Goal: Transaction & Acquisition: Purchase product/service

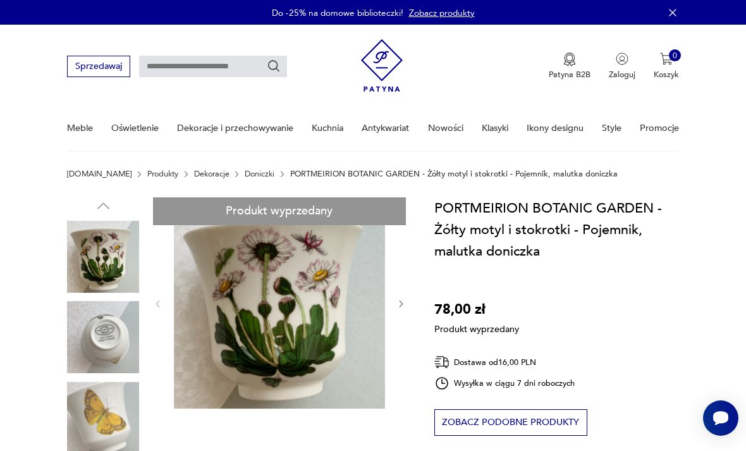
click at [494, 421] on button "Zobacz podobne produkty" at bounding box center [510, 422] width 153 height 27
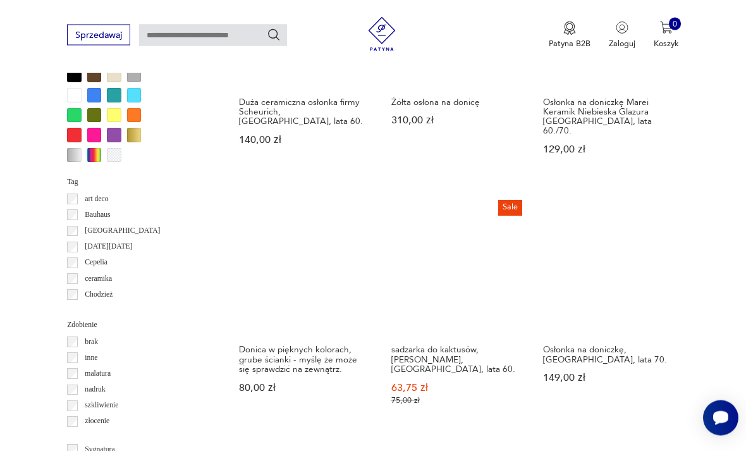
scroll to position [1043, 0]
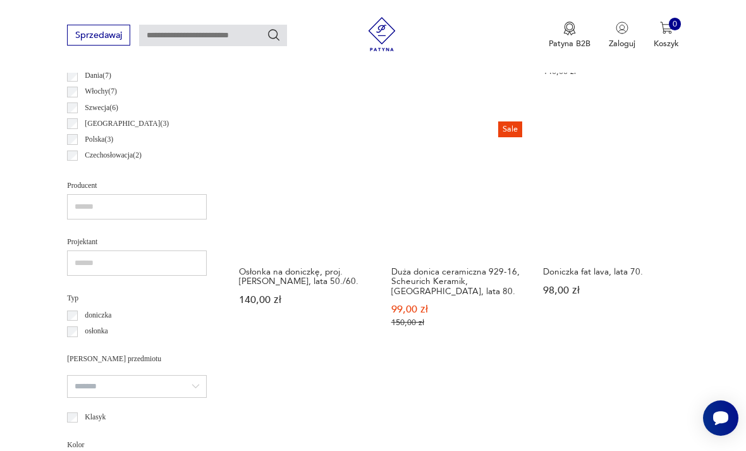
scroll to position [657, 0]
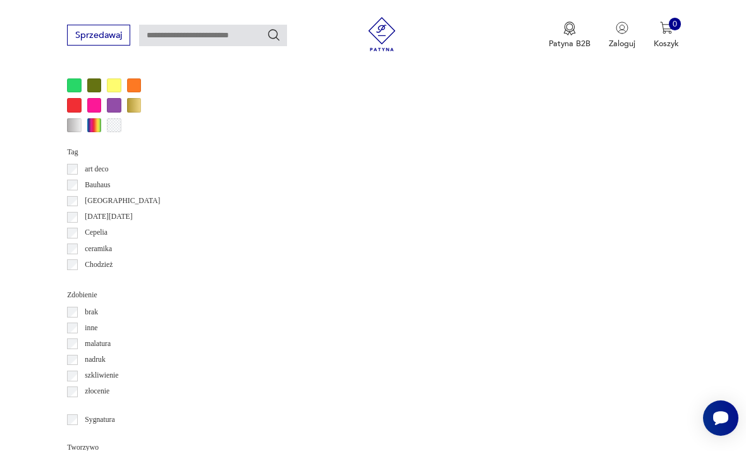
scroll to position [1070, 0]
